Goal: Task Accomplishment & Management: Manage account settings

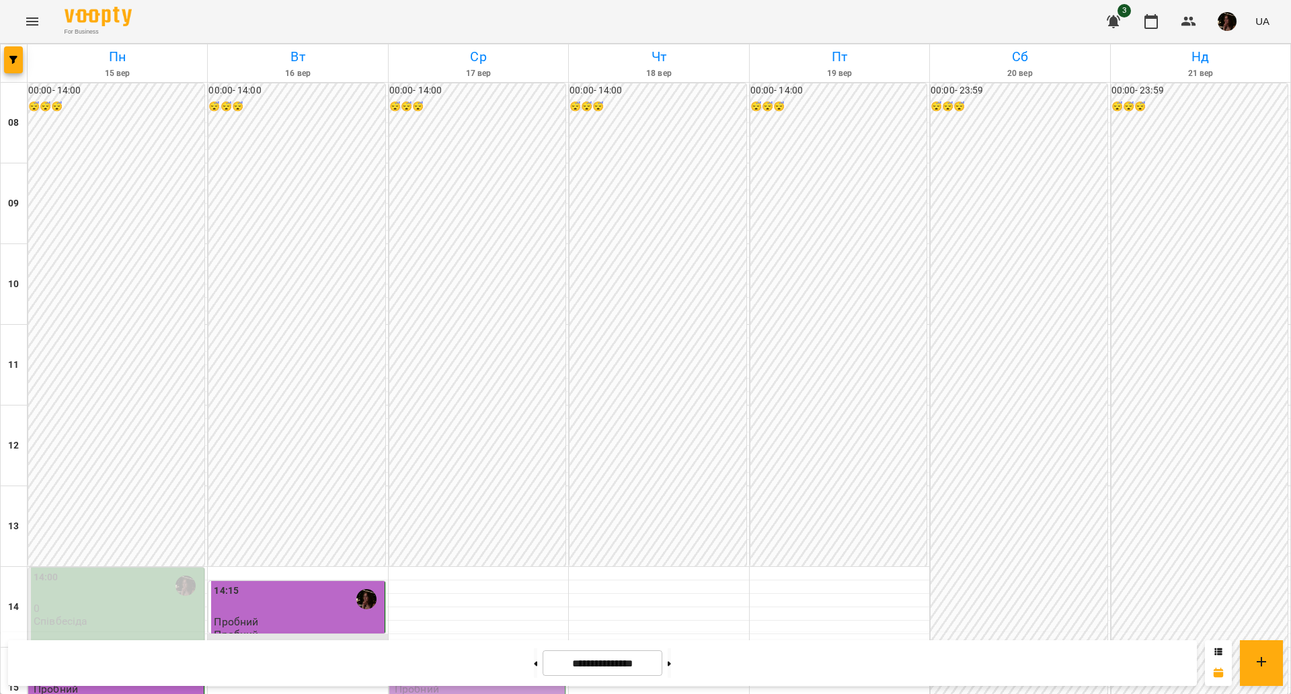
scroll to position [420, 0]
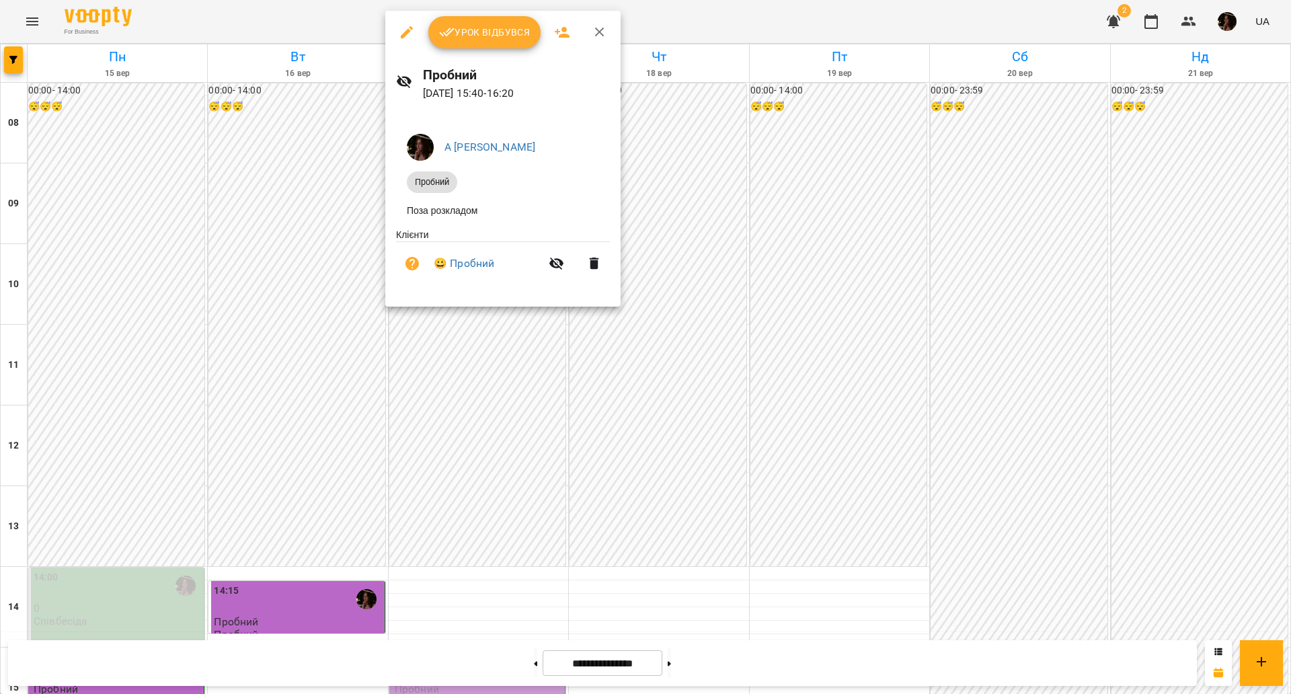
click at [771, 200] on div at bounding box center [645, 347] width 1291 height 694
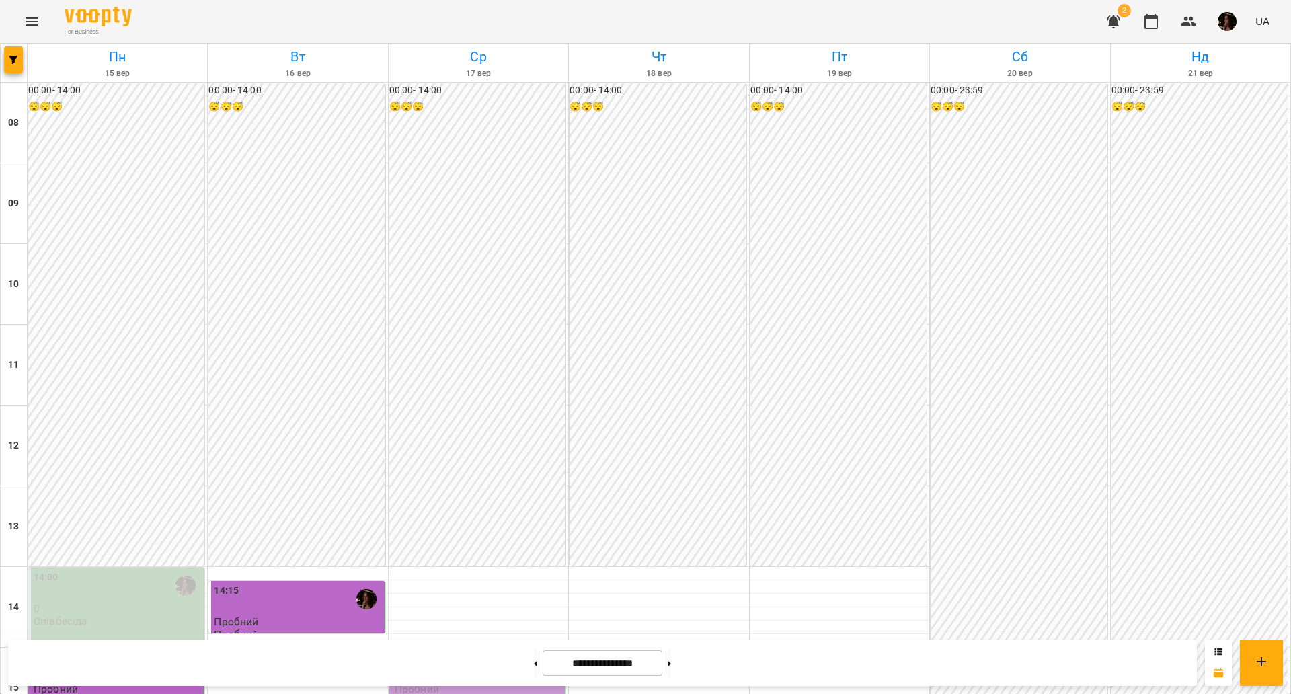
scroll to position [327, 0]
click at [444, 651] on div "15:00" at bounding box center [478, 666] width 167 height 31
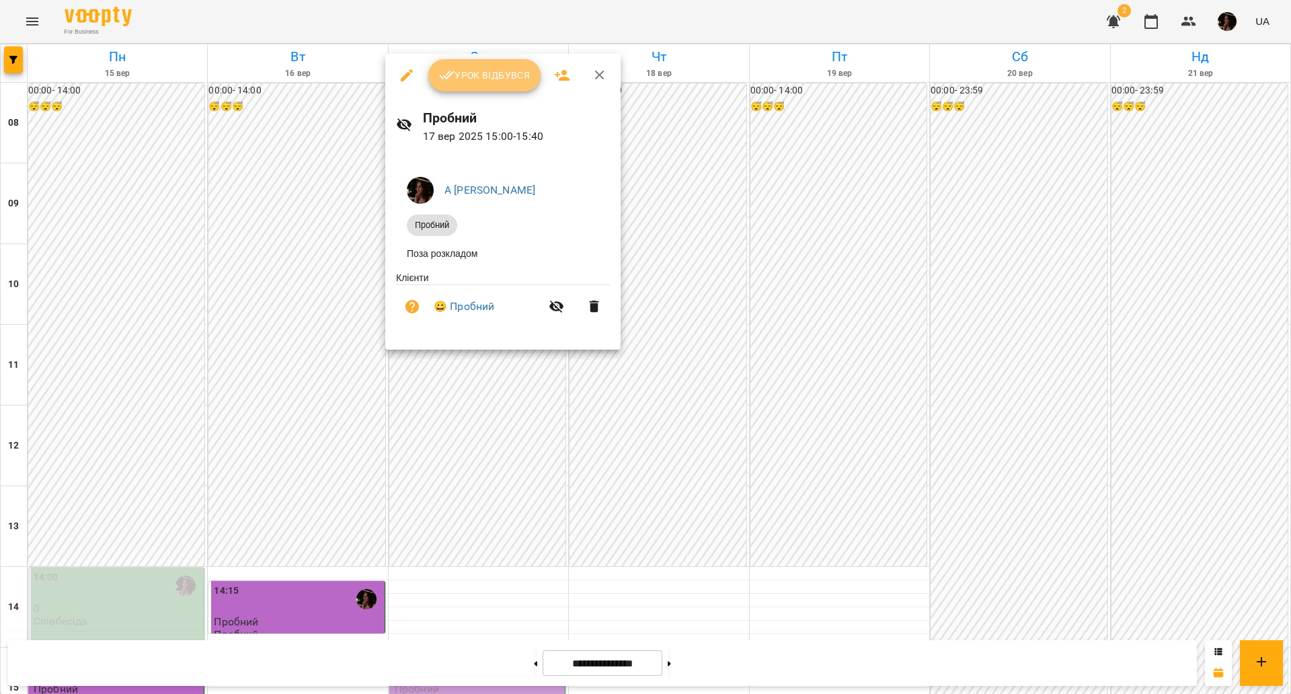
click at [462, 73] on span "Урок відбувся" at bounding box center [484, 75] width 91 height 16
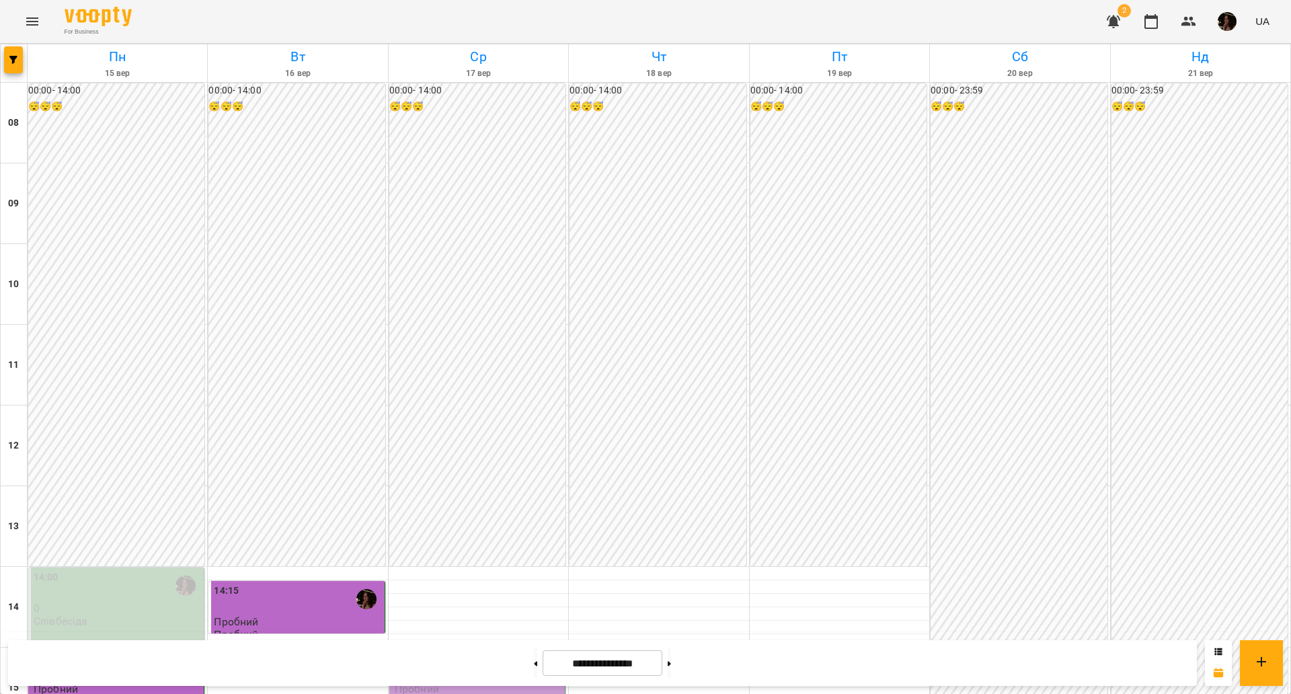
scroll to position [504, 0]
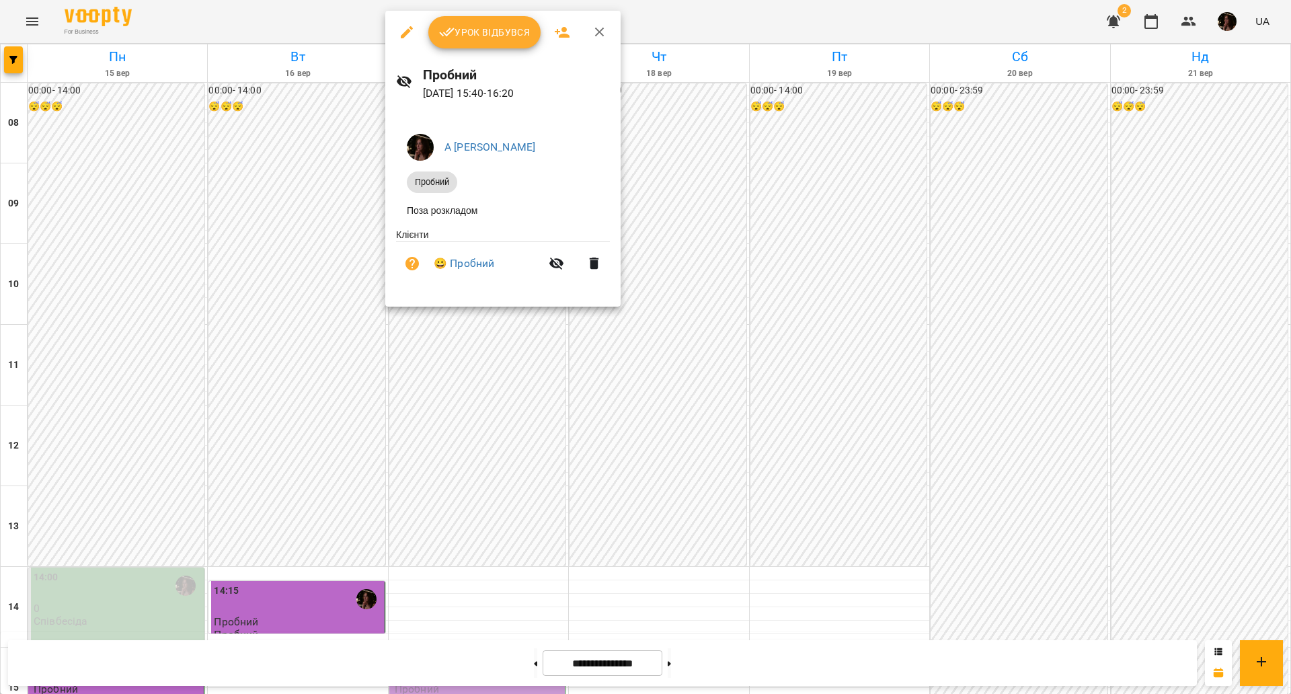
click at [459, 32] on span "Урок відбувся" at bounding box center [484, 32] width 91 height 16
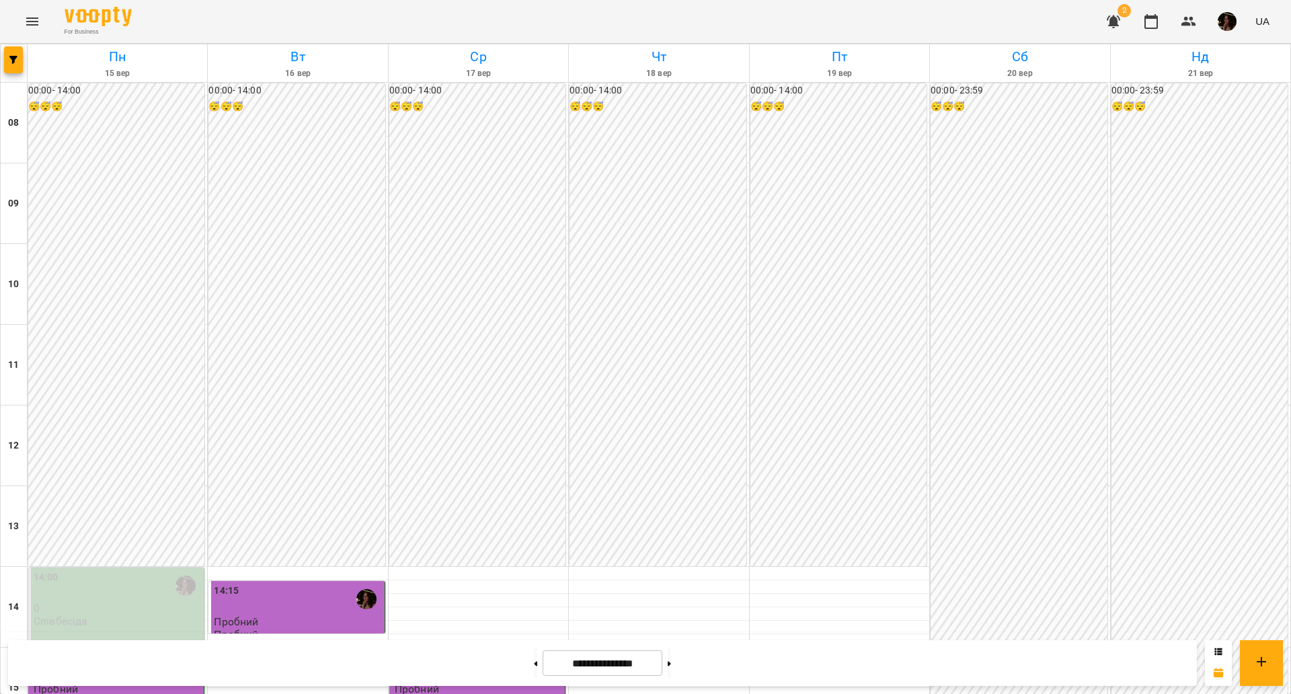
scroll to position [336, 0]
click at [671, 661] on button at bounding box center [669, 663] width 3 height 30
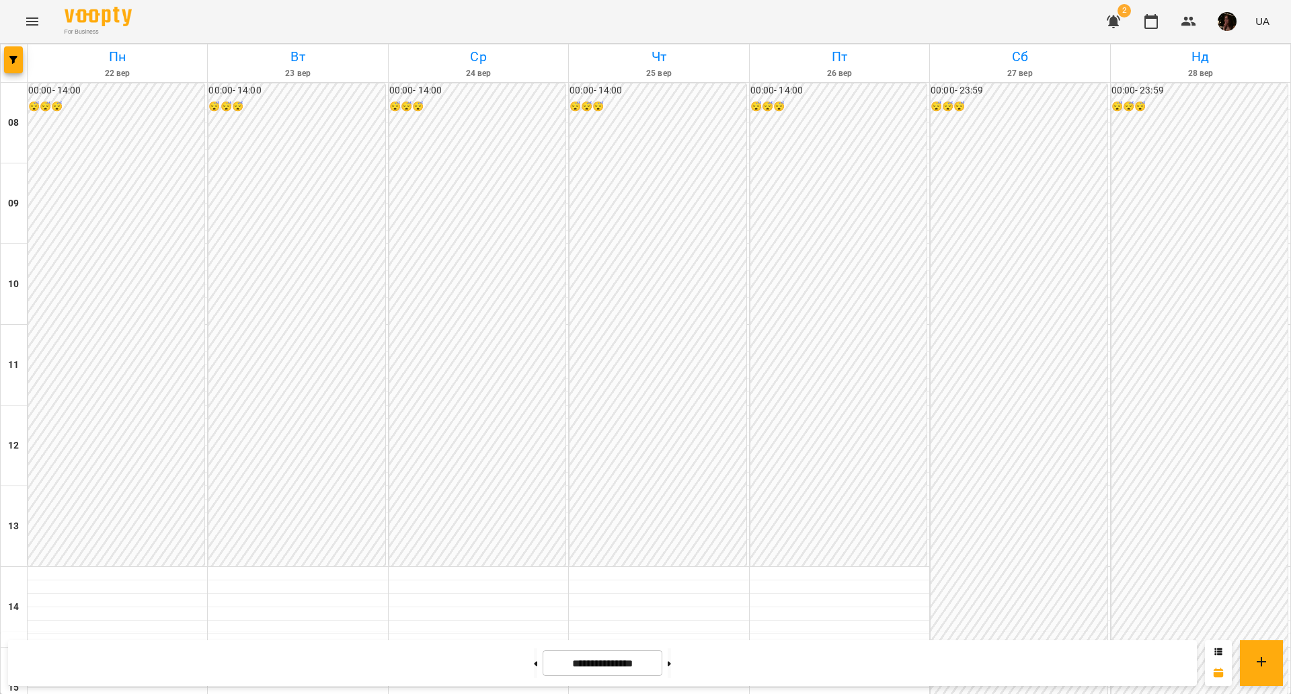
scroll to position [475, 0]
click at [534, 660] on button at bounding box center [535, 663] width 3 height 30
type input "**********"
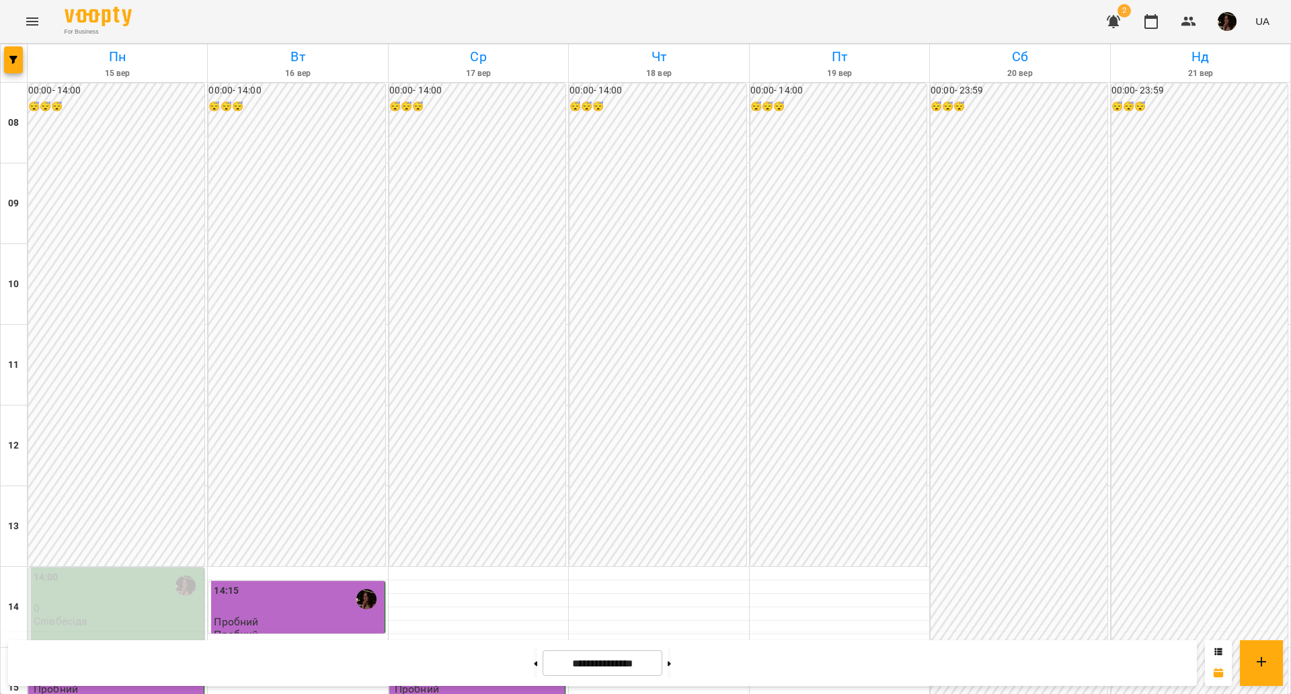
scroll to position [391, 0]
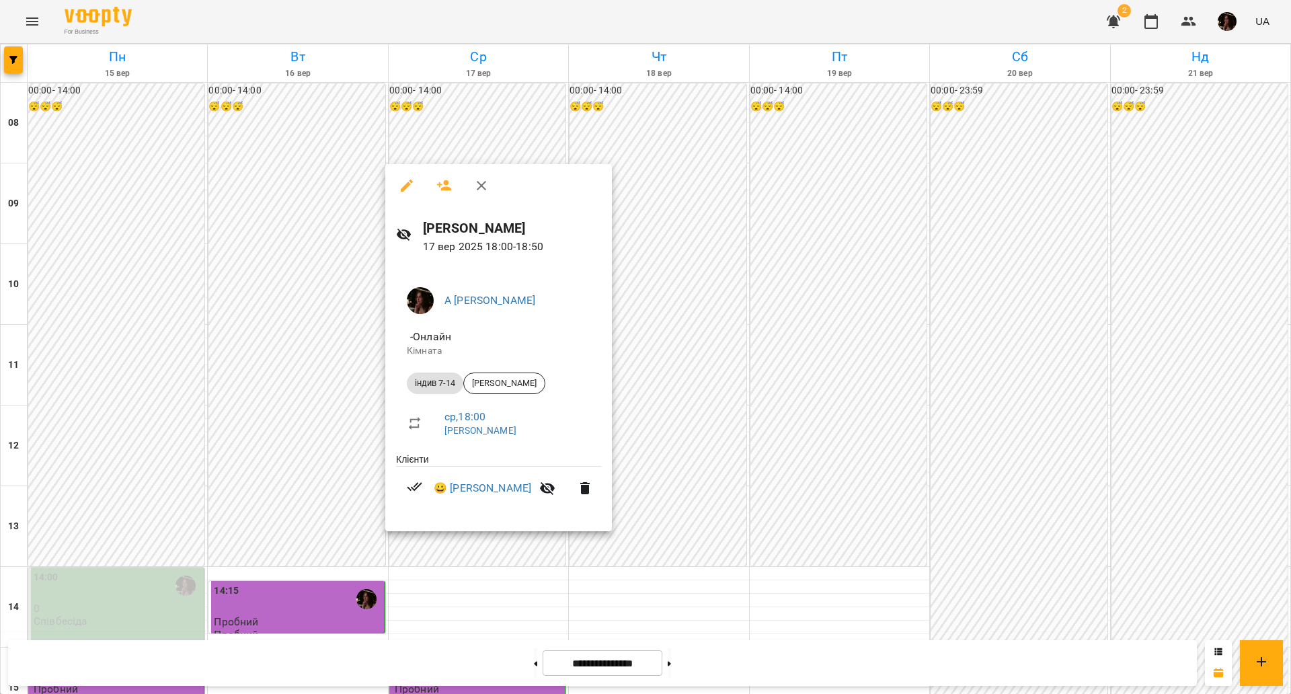
click at [712, 393] on div at bounding box center [645, 347] width 1291 height 694
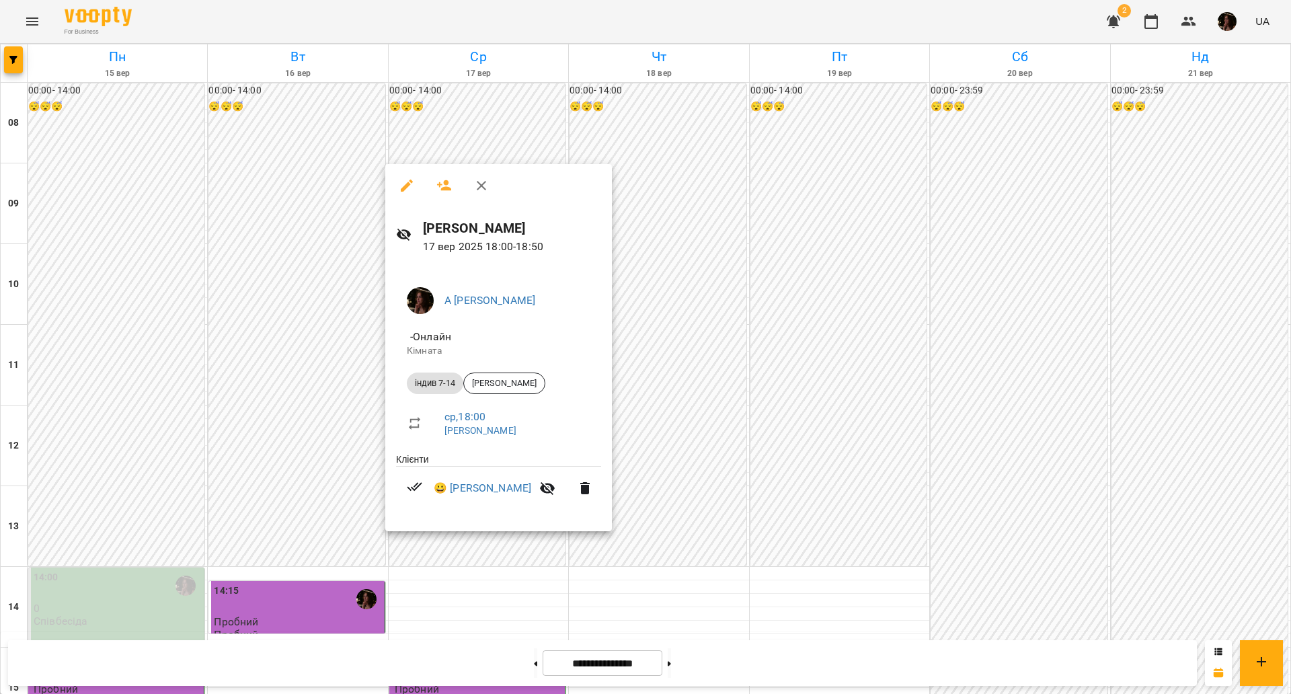
drag, startPoint x: 716, startPoint y: 292, endPoint x: 709, endPoint y: 282, distance: 12.5
click at [716, 289] on div at bounding box center [645, 347] width 1291 height 694
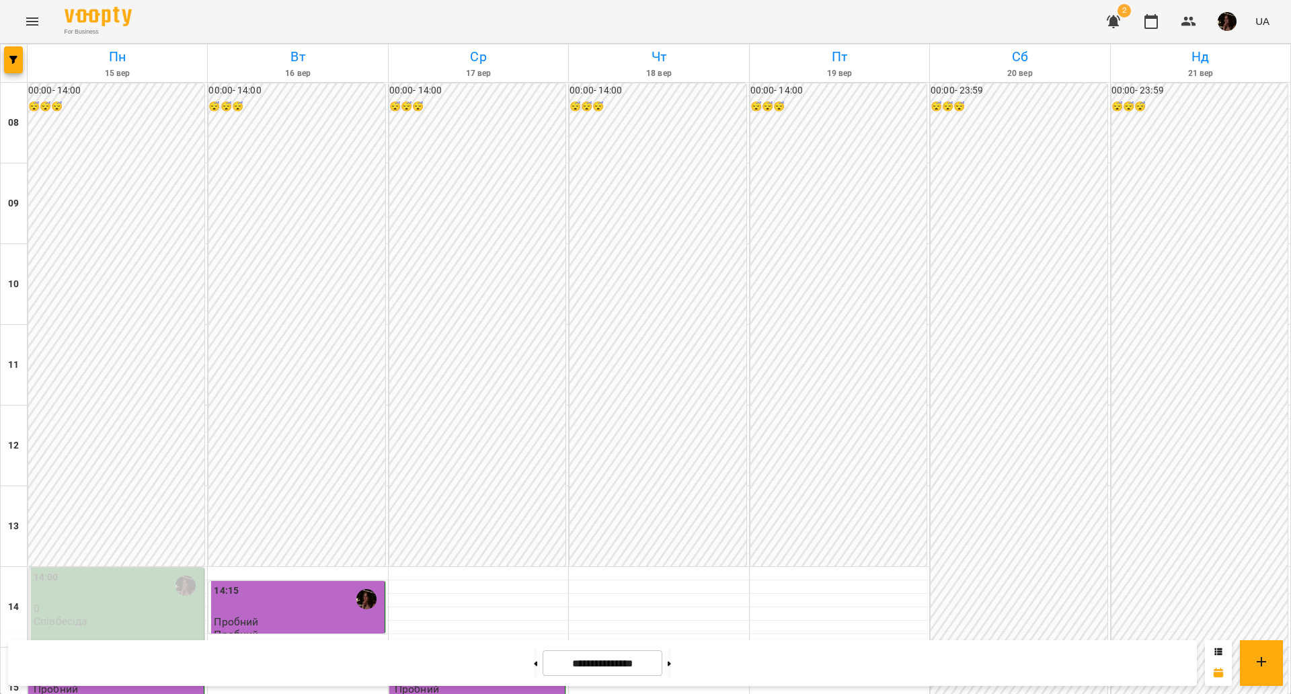
scroll to position [504, 0]
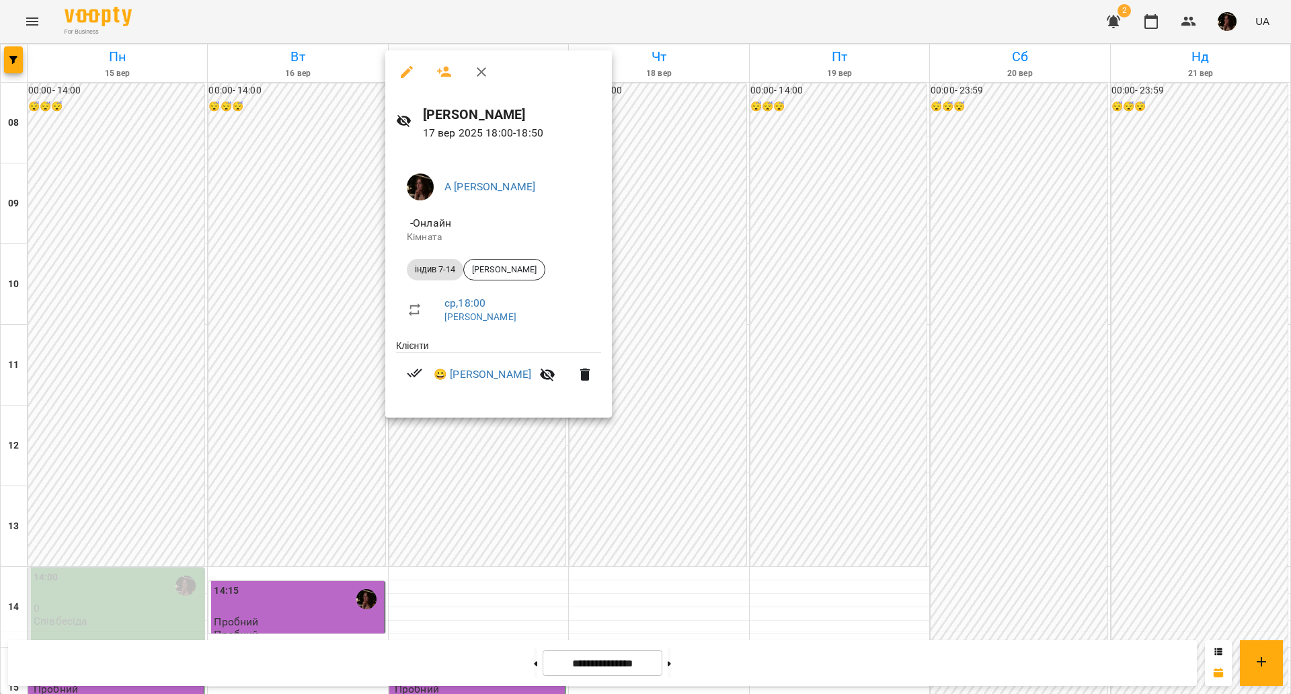
click at [525, 447] on div at bounding box center [645, 347] width 1291 height 694
